Goal: Book appointment/travel/reservation

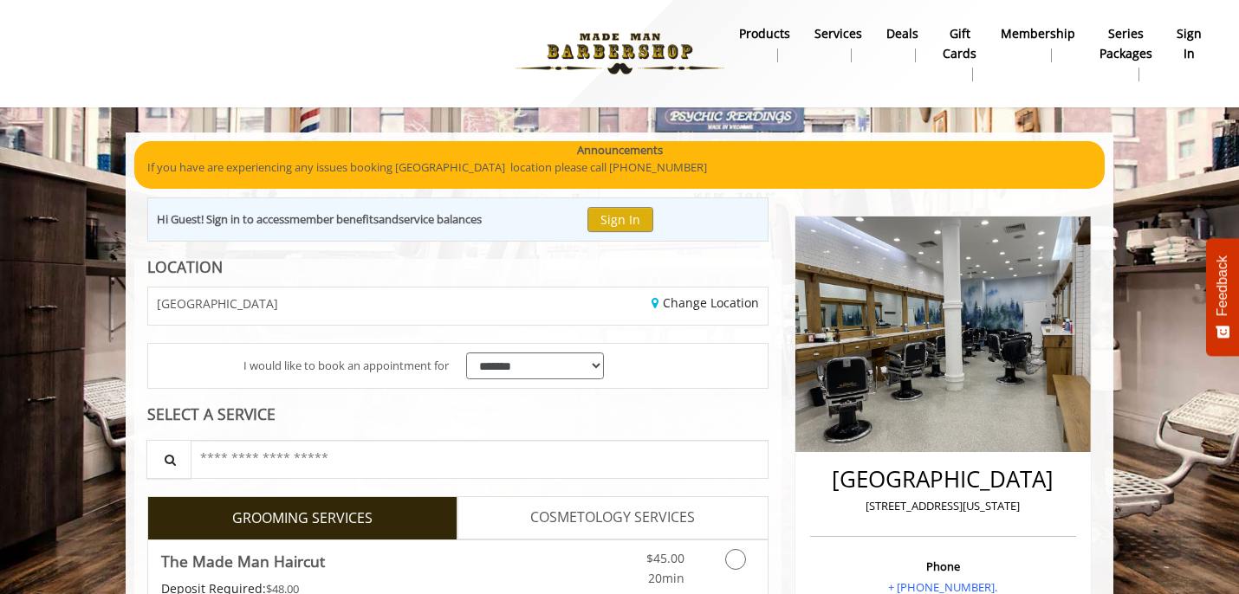
click at [611, 40] on img at bounding box center [620, 53] width 238 height 95
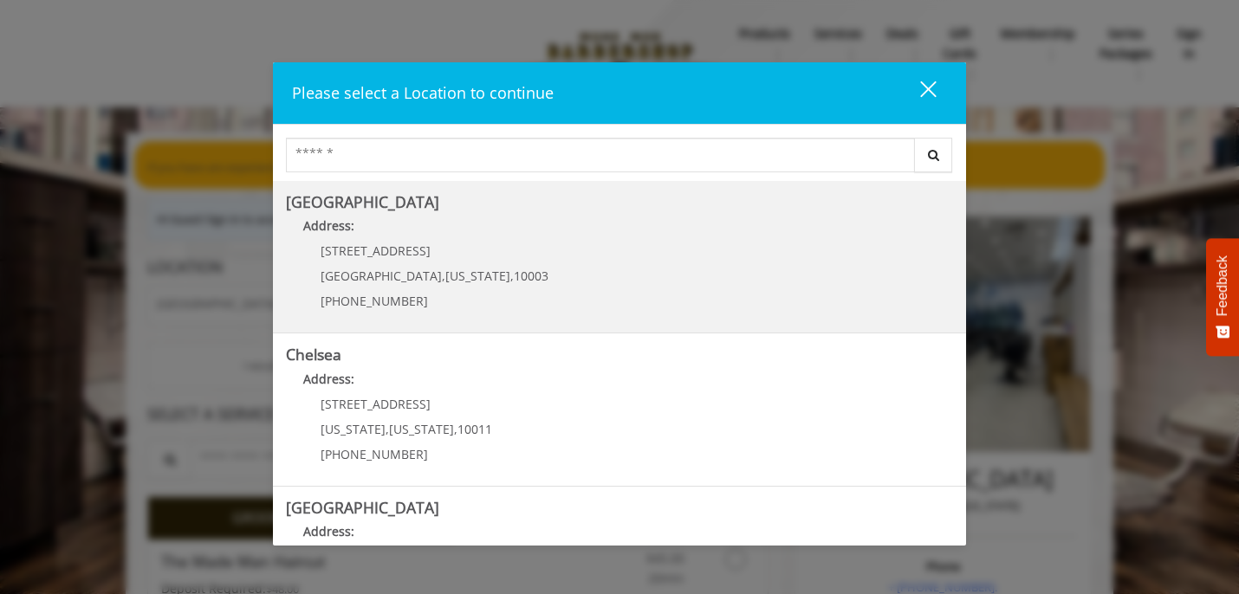
click at [482, 235] on Village "Address:" at bounding box center [619, 231] width 667 height 28
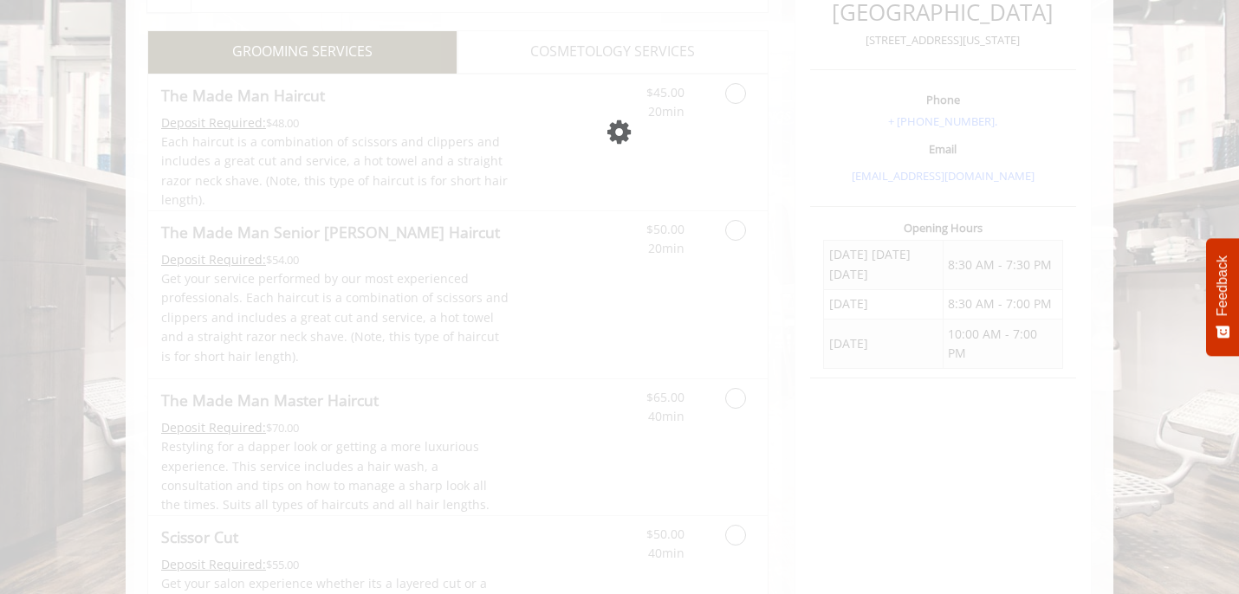
scroll to position [466, 0]
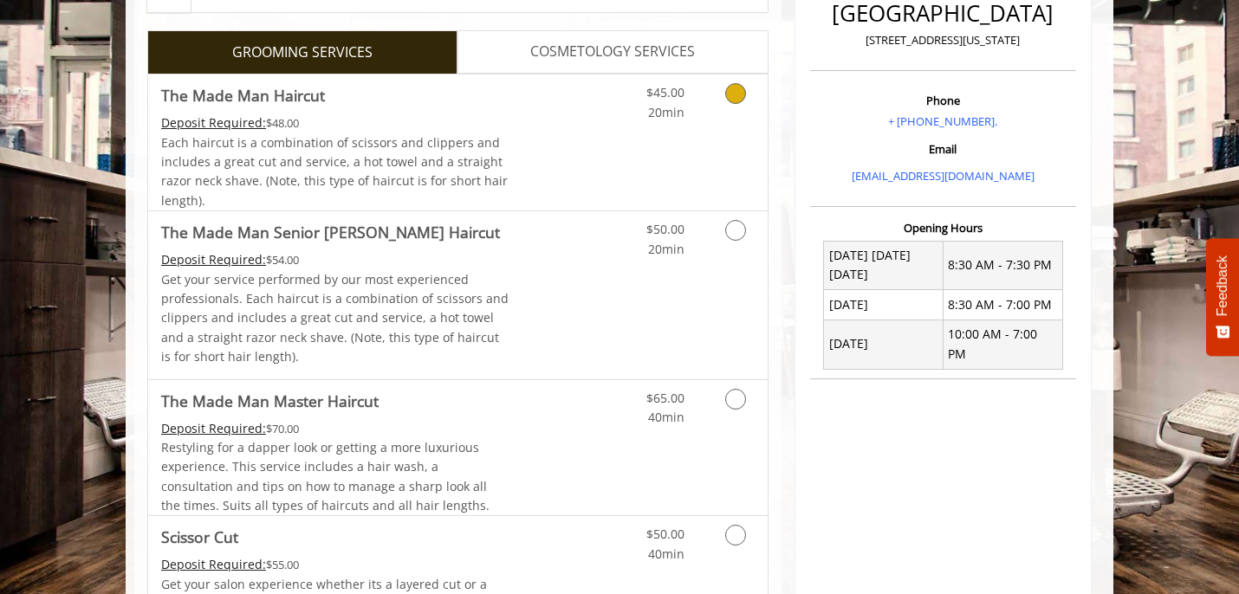
click at [734, 96] on icon "Grooming services" at bounding box center [735, 93] width 21 height 21
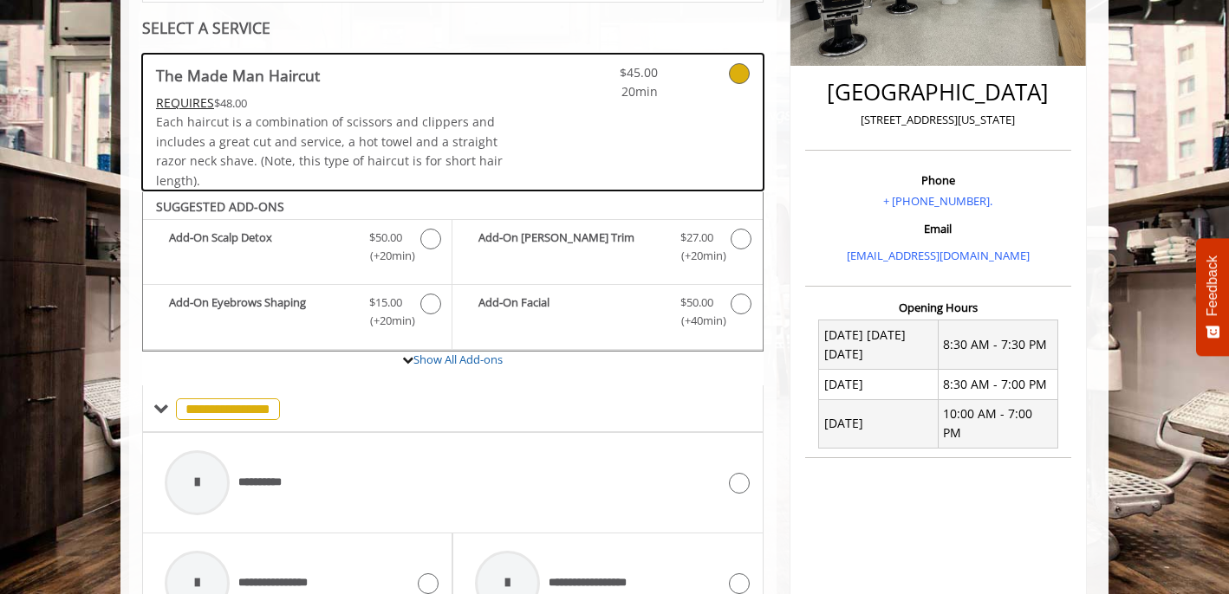
scroll to position [394, 0]
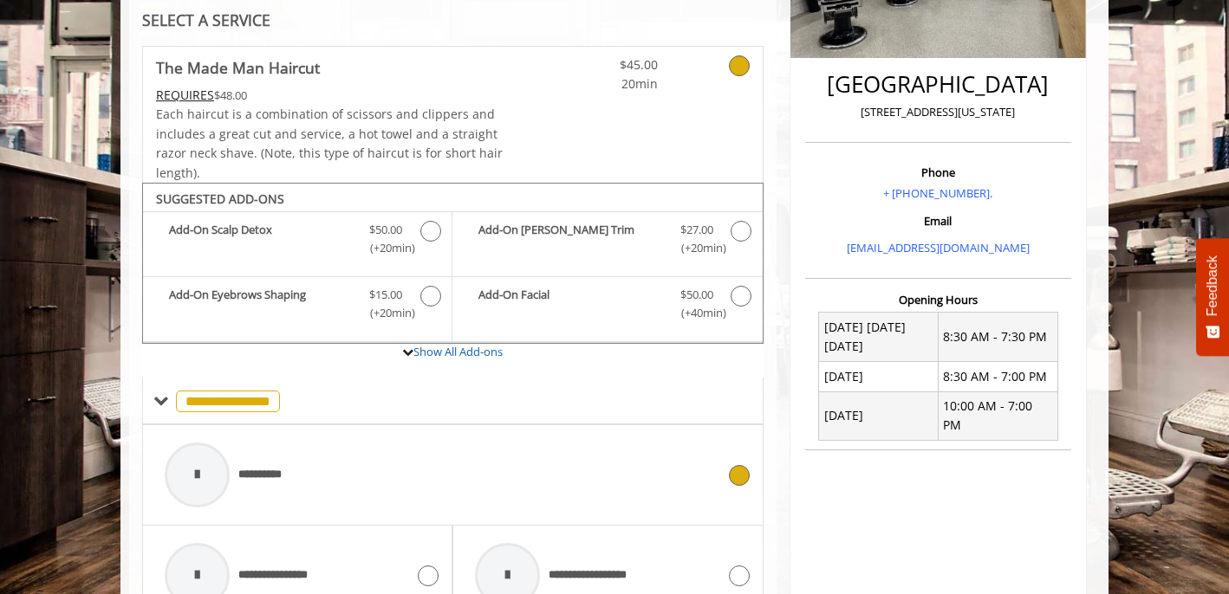
click at [239, 484] on span "**********" at bounding box center [267, 475] width 59 height 18
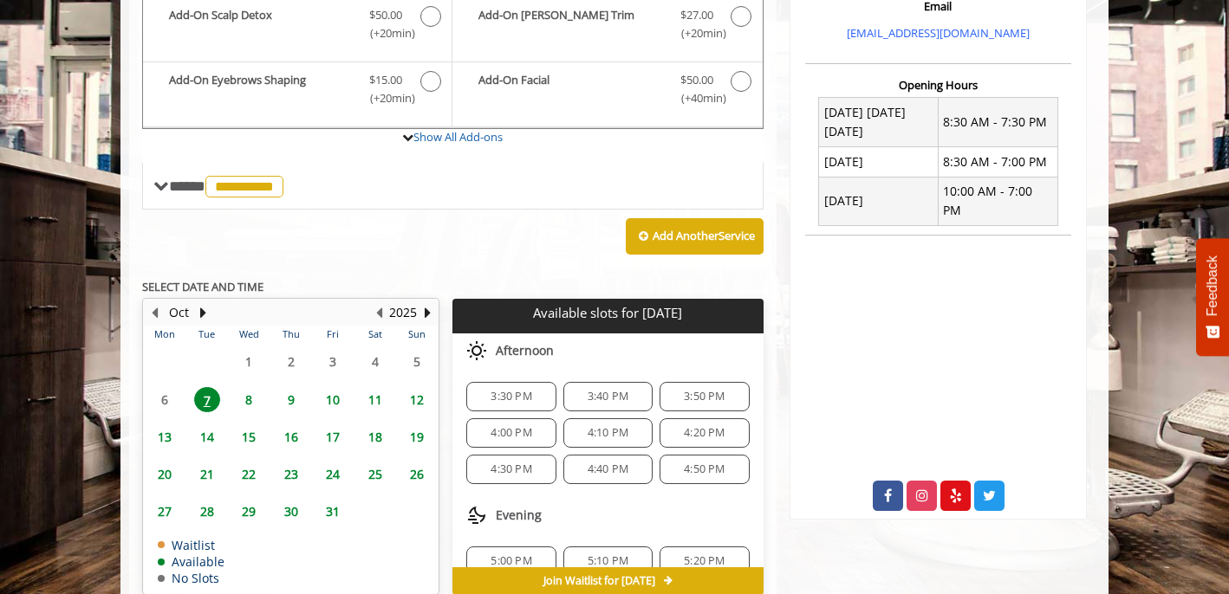
scroll to position [578, 0]
